Goal: Transaction & Acquisition: Purchase product/service

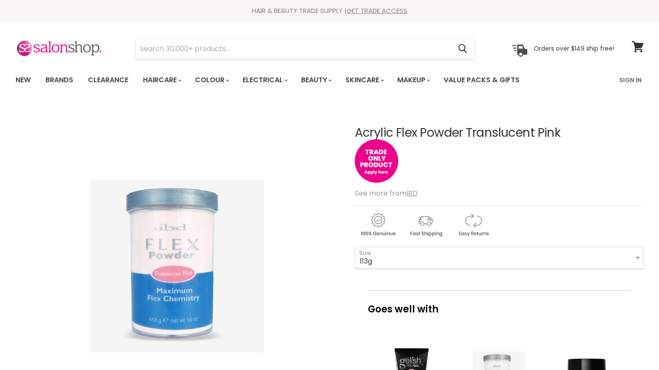
select select "113g"
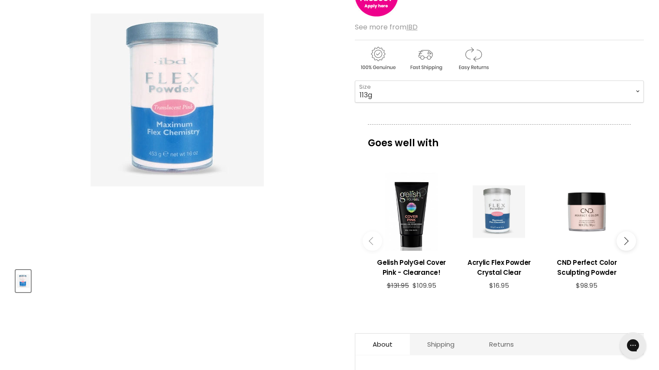
scroll to position [167, 0]
click at [592, 271] on h3 "CND Perfect Color Sculpting Powder" at bounding box center [586, 267] width 79 height 20
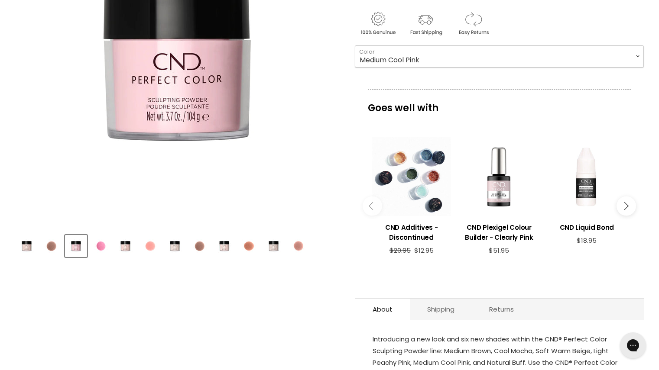
click at [627, 56] on select "Medium Cool Pink Natural Buff Soft Warm Beige Cool Mocha Warm Medium Brown Ligh…" at bounding box center [499, 56] width 289 height 22
click at [355, 45] on select "Medium Cool Pink Natural Buff Soft Warm Beige Cool Mocha Warm Medium Brown Ligh…" at bounding box center [499, 56] width 289 height 22
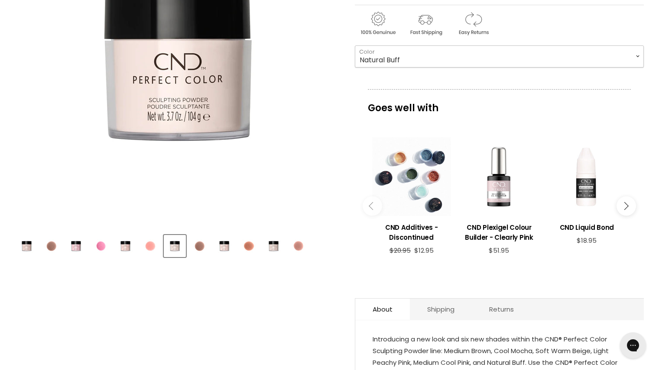
click at [582, 57] on select "Medium Cool Pink Natural Buff Soft Warm Beige Cool Mocha Warm Medium Brown Ligh…" at bounding box center [499, 56] width 289 height 22
click at [657, 52] on div "Home CND Perfect Color Sculpting Powder Click or scroll to zoom" at bounding box center [329, 334] width 659 height 863
click at [569, 58] on select "Medium Cool Pink Natural Buff Soft Warm Beige Cool Mocha Warm Medium Brown Ligh…" at bounding box center [499, 56] width 289 height 22
click at [355, 45] on select "Medium Cool Pink Natural Buff Soft Warm Beige Cool Mocha Warm Medium Brown Ligh…" at bounding box center [499, 56] width 289 height 22
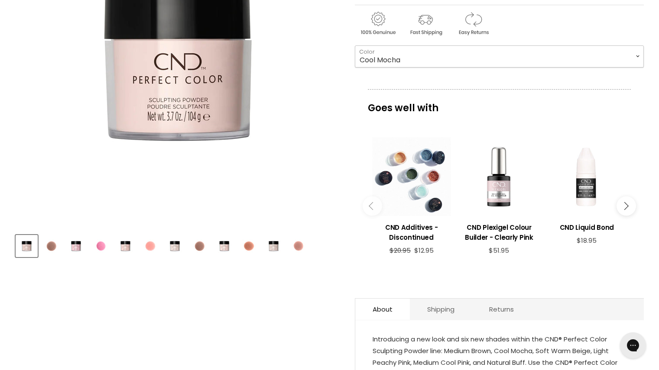
click at [508, 58] on select "Medium Cool Pink Natural Buff Soft Warm Beige Cool Mocha Warm Medium Brown Ligh…" at bounding box center [499, 56] width 289 height 22
click at [355, 45] on select "Medium Cool Pink Natural Buff Soft Warm Beige Cool Mocha Warm Medium Brown Ligh…" at bounding box center [499, 56] width 289 height 22
click at [516, 54] on select "Medium Cool Pink Natural Buff Soft Warm Beige Cool Mocha Warm Medium Brown Ligh…" at bounding box center [499, 56] width 289 height 22
click at [355, 45] on select "Medium Cool Pink Natural Buff Soft Warm Beige Cool Mocha Warm Medium Brown Ligh…" at bounding box center [499, 56] width 289 height 22
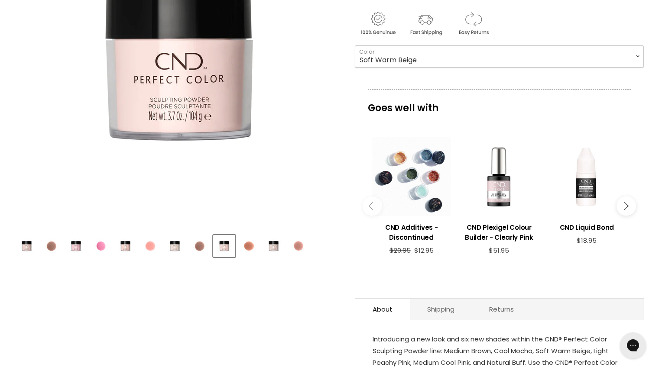
click at [519, 58] on select "Medium Cool Pink Natural Buff Soft Warm Beige Cool Mocha Warm Medium Brown Ligh…" at bounding box center [499, 56] width 289 height 22
click at [355, 45] on select "Medium Cool Pink Natural Buff Soft Warm Beige Cool Mocha Warm Medium Brown Ligh…" at bounding box center [499, 56] width 289 height 22
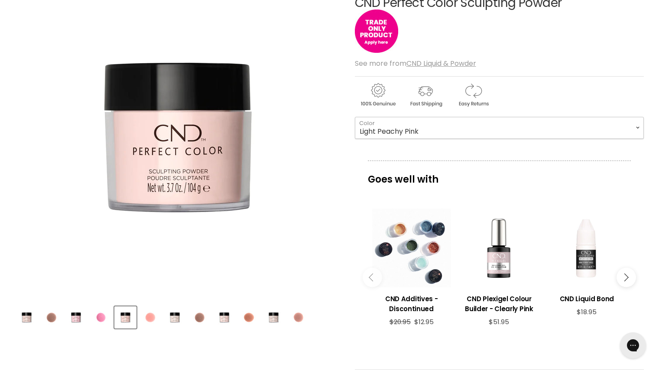
scroll to position [109, 0]
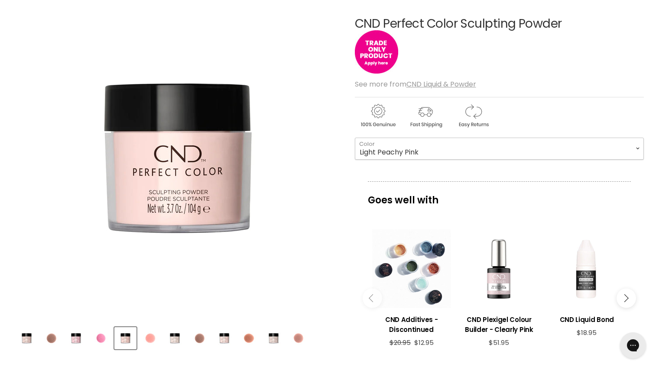
click at [594, 156] on select "Medium Cool Pink Natural Buff Soft Warm Beige Cool Mocha Warm Medium Brown Ligh…" at bounding box center [499, 149] width 289 height 22
click at [355, 138] on select "Medium Cool Pink Natural Buff Soft Warm Beige Cool Mocha Warm Medium Brown Ligh…" at bounding box center [499, 149] width 289 height 22
select select "Natural Buff"
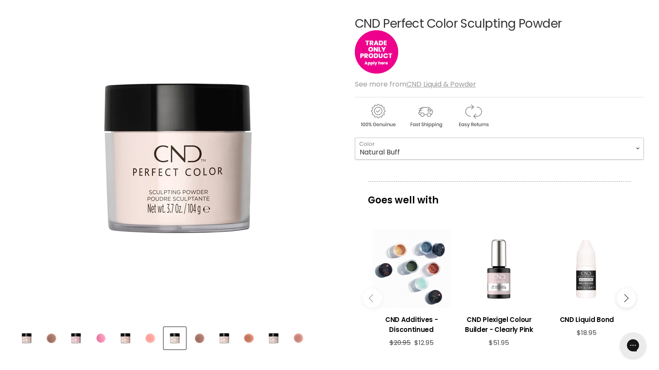
click at [566, 156] on select "Medium Cool Pink Natural Buff Soft Warm Beige Cool Mocha Warm Medium Brown Ligh…" at bounding box center [499, 149] width 289 height 22
click at [355, 138] on select "Medium Cool Pink Natural Buff Soft Warm Beige Cool Mocha Warm Medium Brown Ligh…" at bounding box center [499, 149] width 289 height 22
